Goal: Complete application form

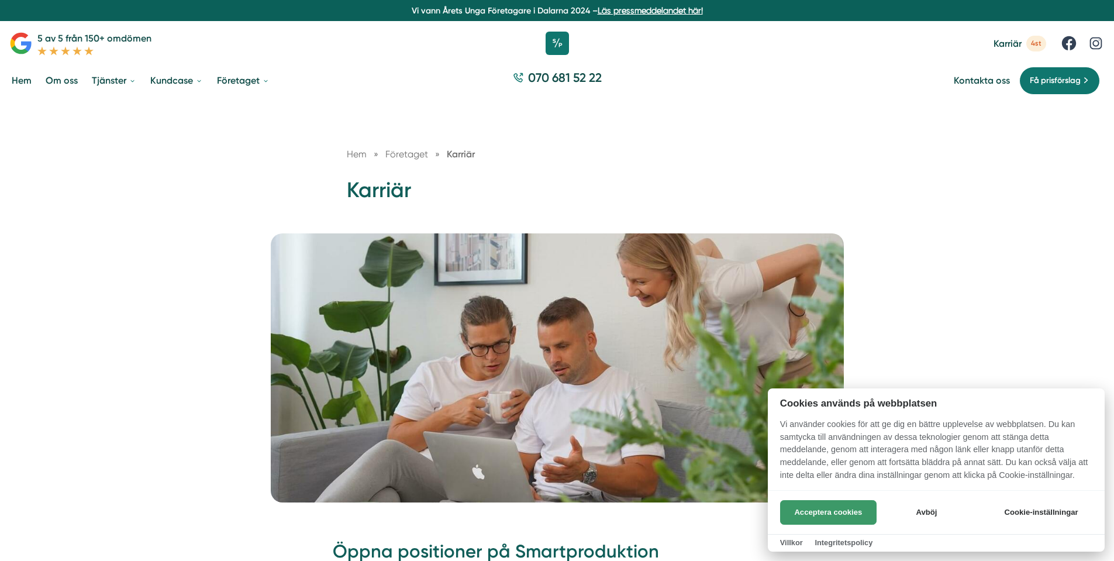
click at [810, 506] on button "Acceptera cookies" at bounding box center [828, 512] width 97 height 25
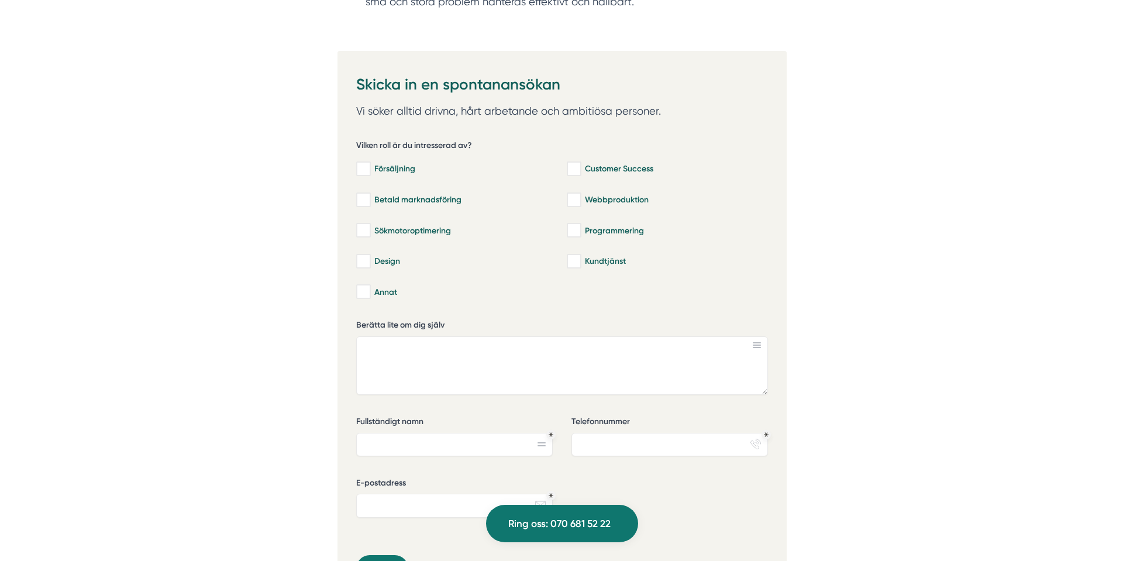
scroll to position [2691, 0]
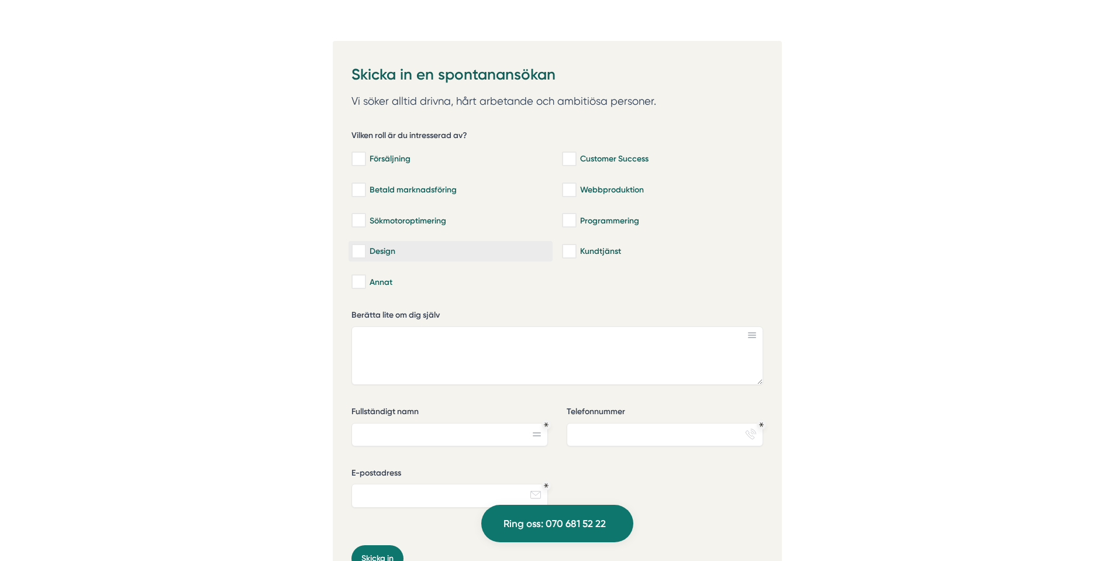
click at [376, 246] on div "Design" at bounding box center [451, 252] width 198 height 12
click at [365, 246] on input "Design" at bounding box center [358, 252] width 13 height 12
checkbox input "true"
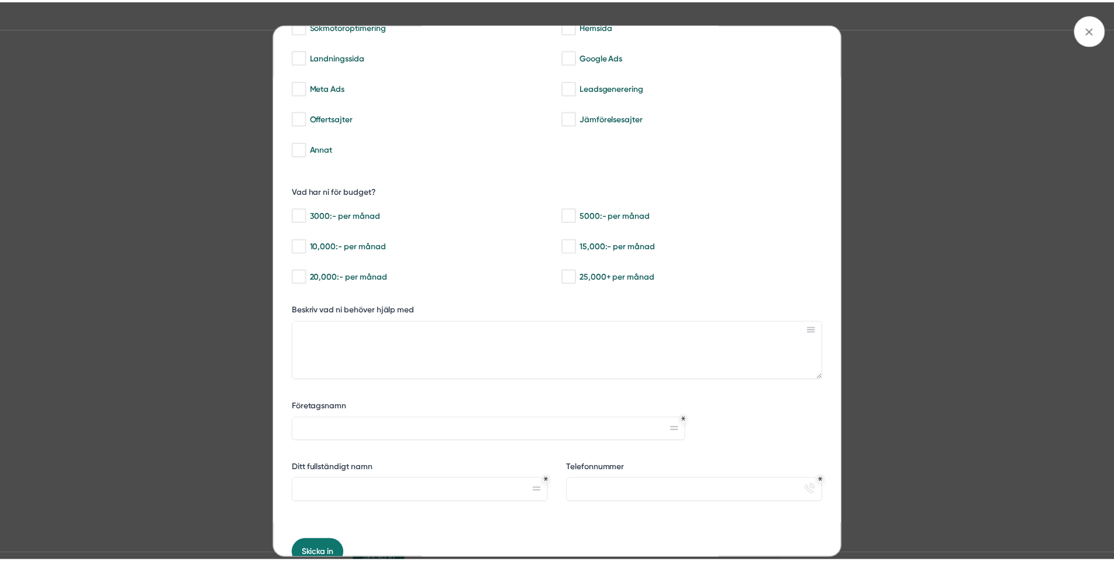
scroll to position [0, 0]
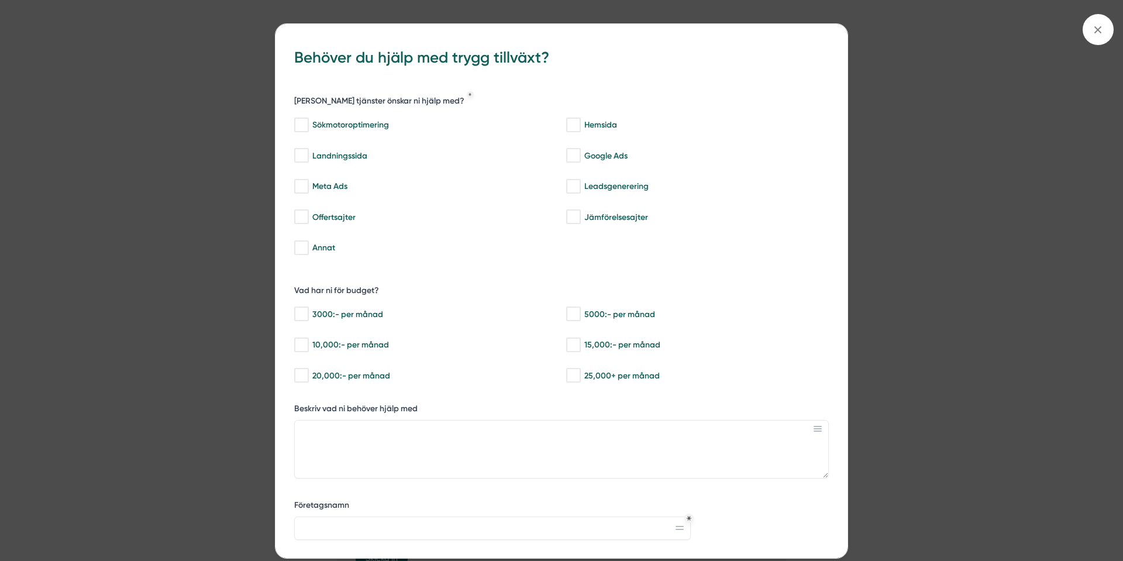
click at [1080, 36] on div "bbc9b822-b2c6-488a-ab3e-9a2d59e49c7c Behöver du hjälp med trygg tillväxt? [PERS…" at bounding box center [561, 280] width 1123 height 561
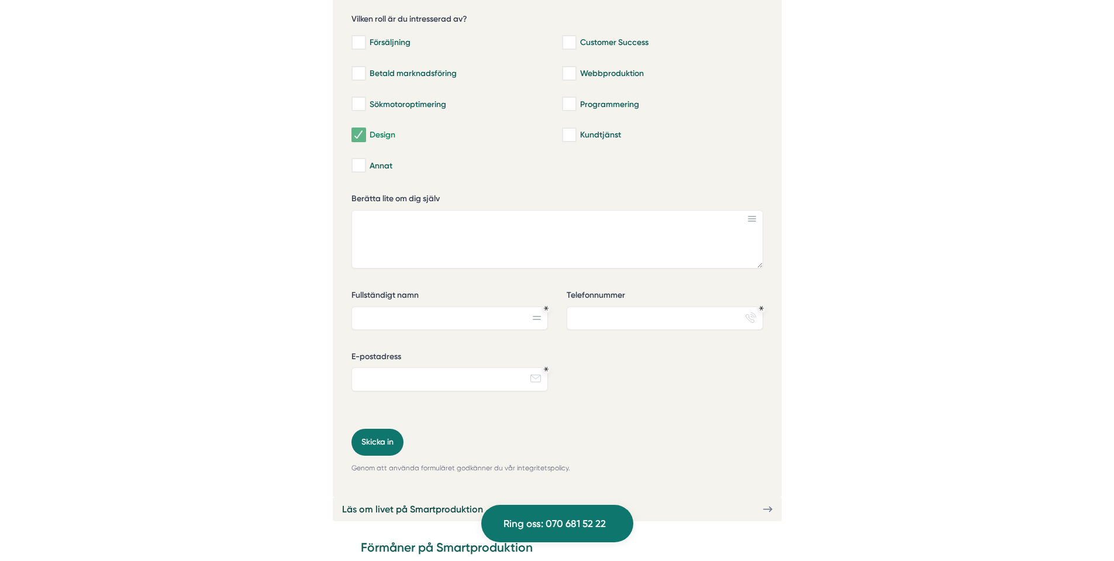
scroll to position [2808, 0]
click at [443, 306] on input "Fullständigt namn" at bounding box center [450, 317] width 197 height 23
type input "[PERSON_NAME]"
type input "0768001296"
type input "[EMAIL_ADDRESS][DOMAIN_NAME]"
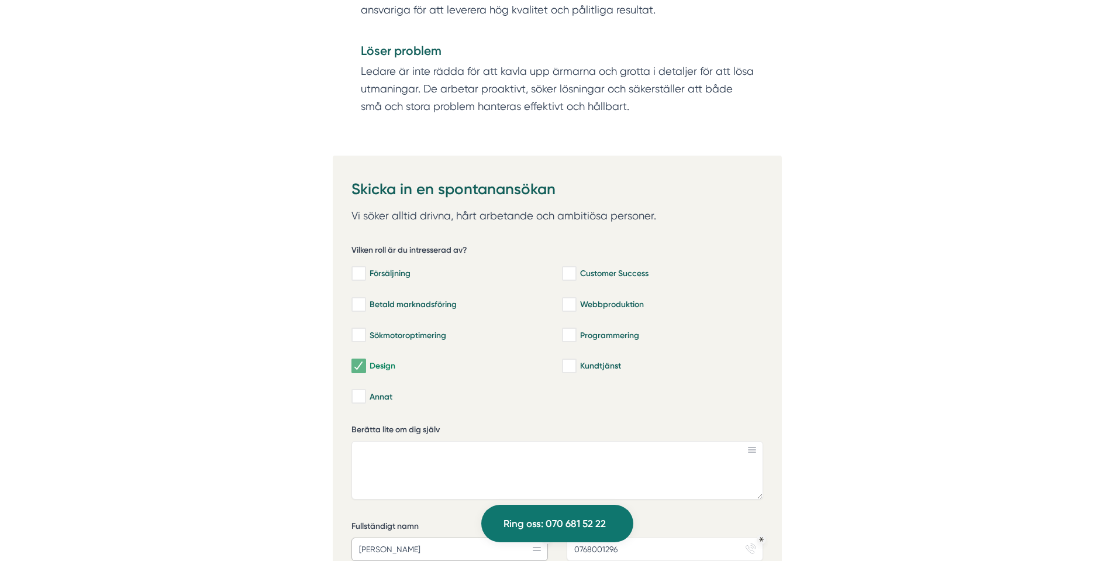
scroll to position [2574, 0]
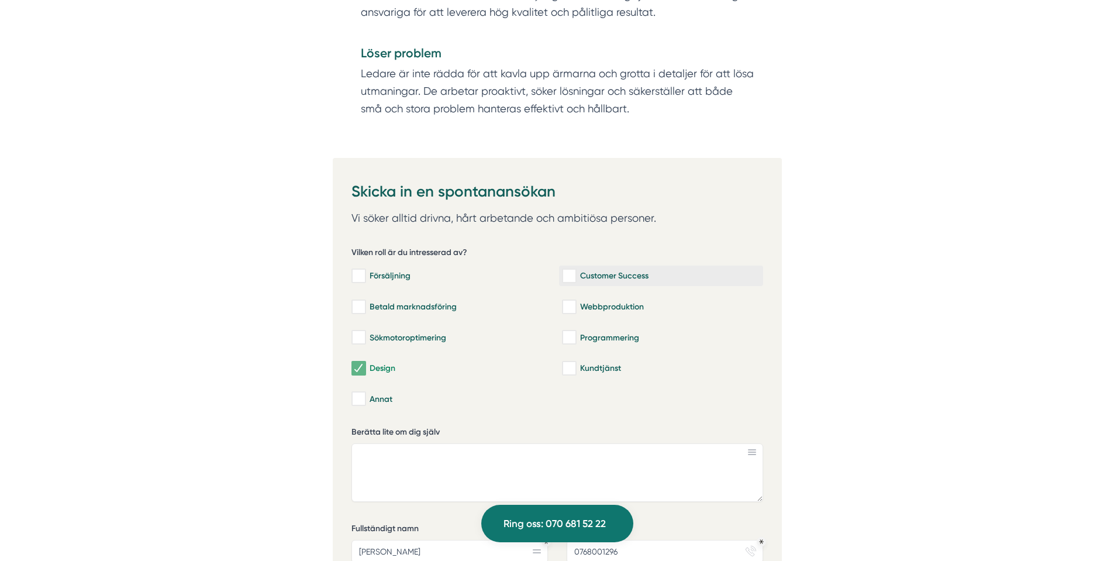
click at [606, 270] on div "Customer Success" at bounding box center [661, 276] width 198 height 12
click at [576, 270] on input "Customer Success" at bounding box center [568, 276] width 13 height 12
checkbox input "true"
click at [402, 301] on div "Betald marknadsföring" at bounding box center [451, 307] width 198 height 12
click at [365, 301] on input "Betald marknadsföring" at bounding box center [358, 307] width 13 height 12
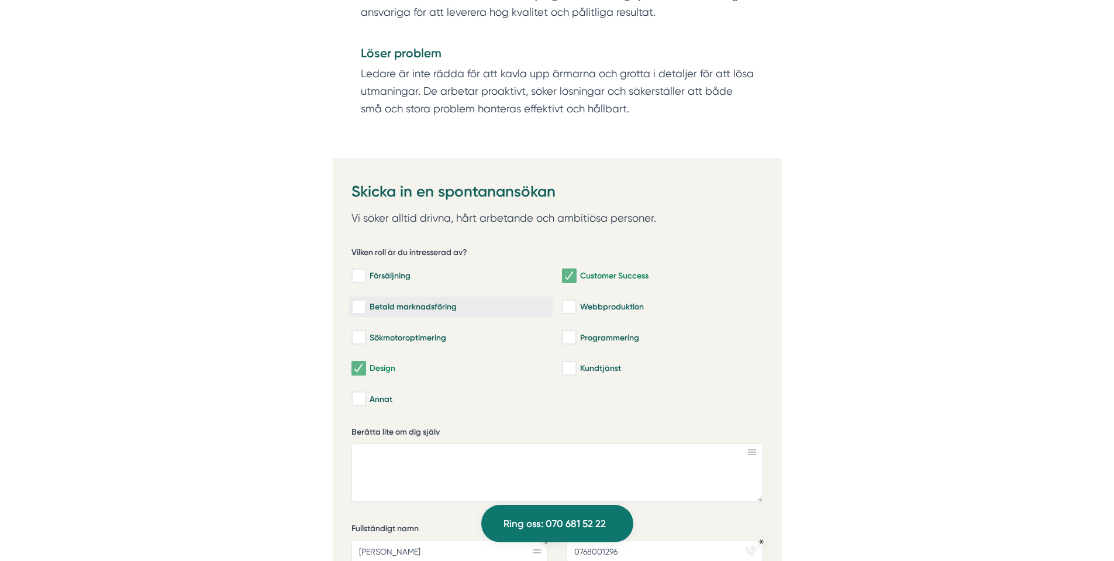
checkbox input "true"
click at [624, 301] on div "Webbproduktion" at bounding box center [661, 307] width 198 height 12
click at [576, 301] on input "Webbproduktion" at bounding box center [568, 307] width 13 height 12
checkbox input "true"
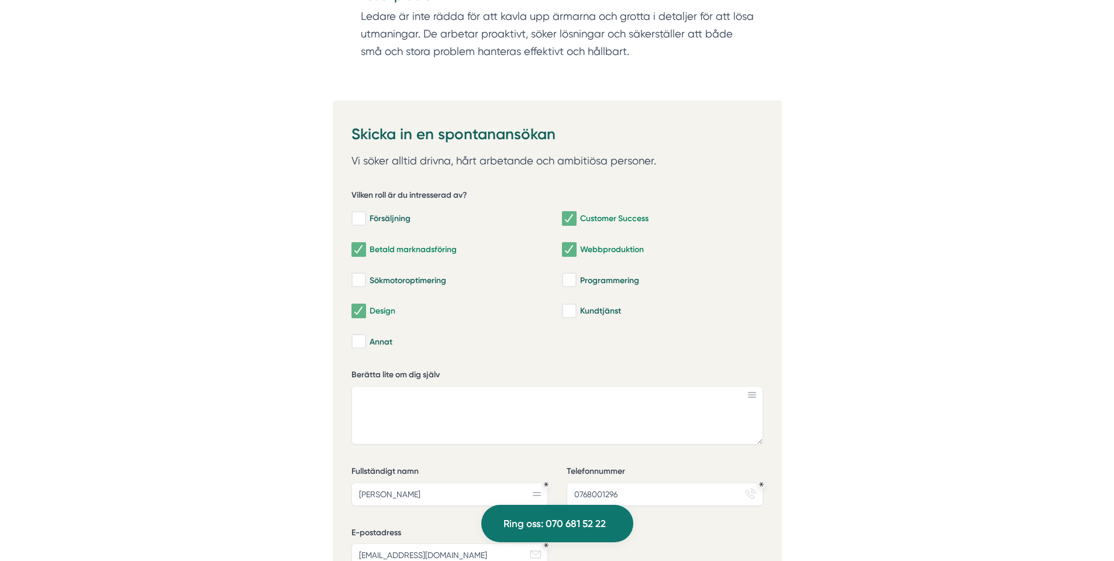
scroll to position [2632, 0]
click at [397, 335] on div "Annat" at bounding box center [451, 341] width 198 height 12
click at [365, 335] on input "Annat" at bounding box center [358, 341] width 13 height 12
checkbox input "true"
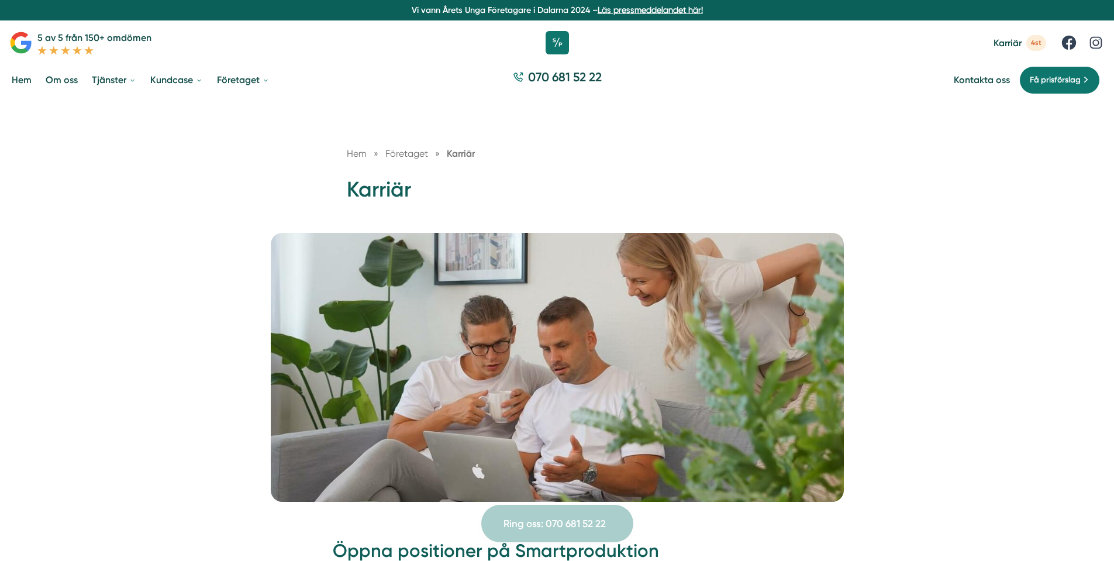
scroll to position [0, 0]
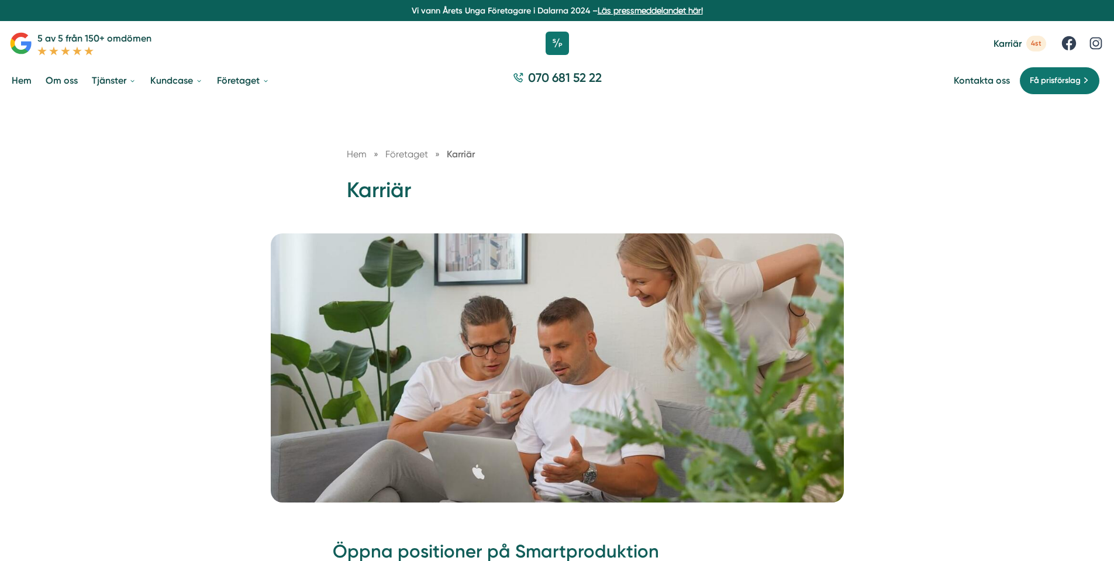
click at [181, 240] on picture at bounding box center [557, 367] width 1086 height 269
